Goal: Transaction & Acquisition: Obtain resource

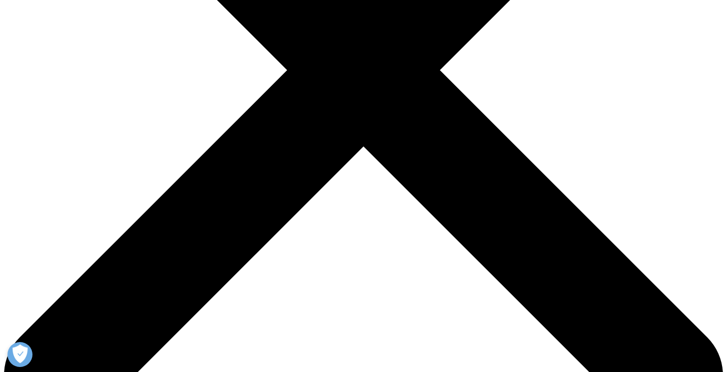
scroll to position [330, 0]
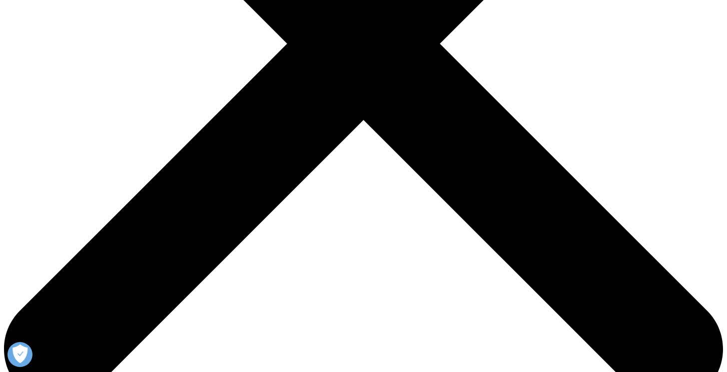
type input "[PERSON_NAME]"
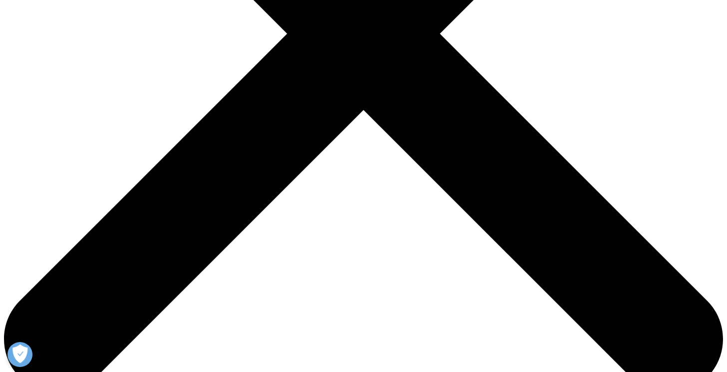
scroll to position [0, 32]
type input "[PERSON_NAME][EMAIL_ADDRESS][PERSON_NAME][DOMAIN_NAME]"
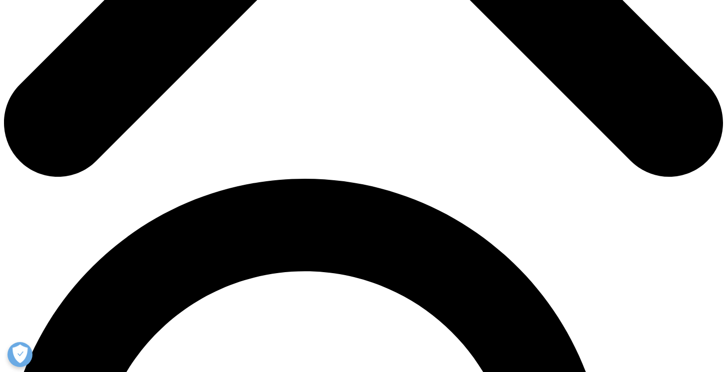
scroll to position [568, 0]
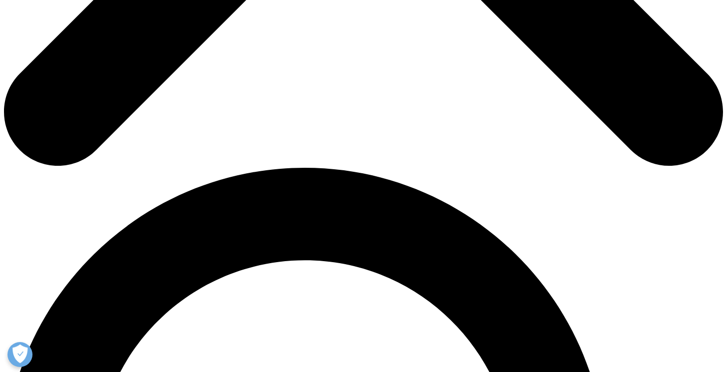
type input "Chief Commercial officer"
type input "TGC Health"
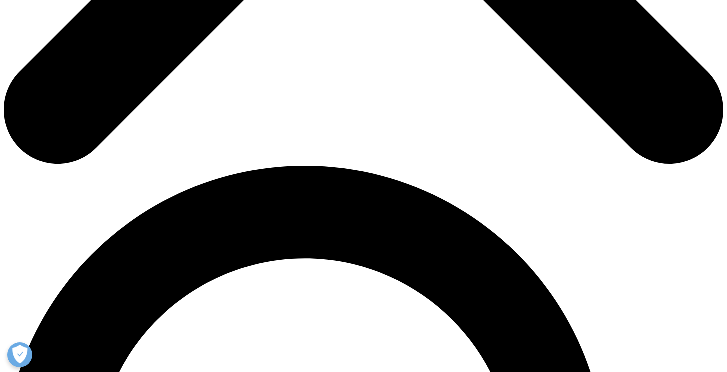
select select "[GEOGRAPHIC_DATA]"
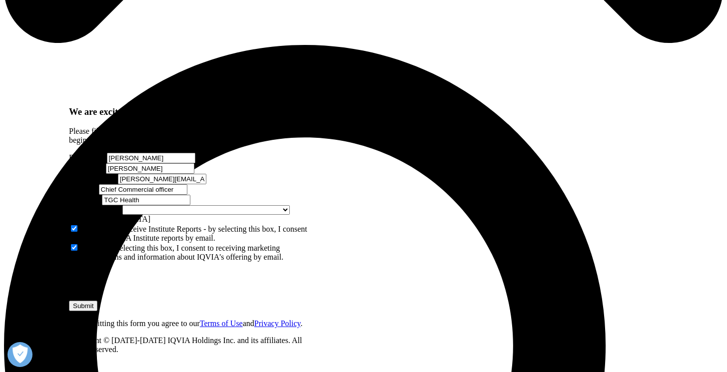
scroll to position [692, 0]
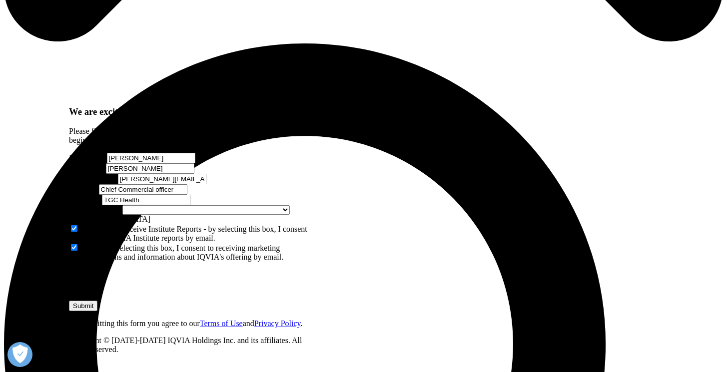
click at [97, 301] on input "Submit" at bounding box center [83, 306] width 28 height 10
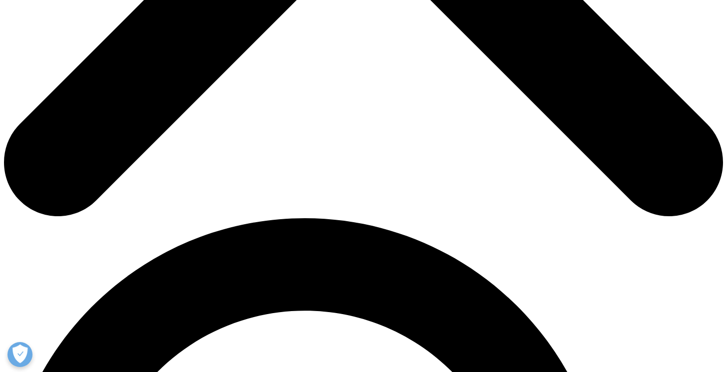
scroll to position [5, 5]
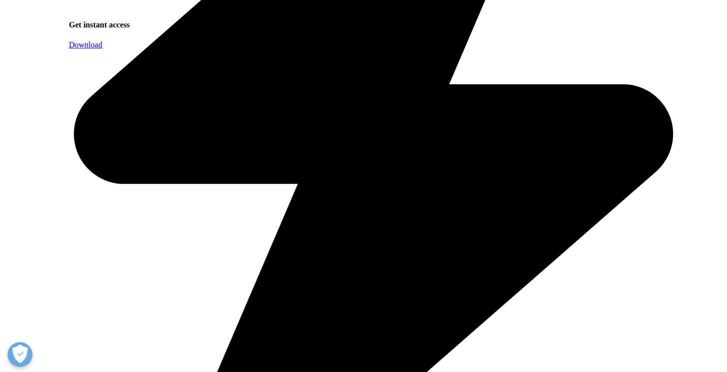
scroll to position [981, 590]
